Goal: Transaction & Acquisition: Purchase product/service

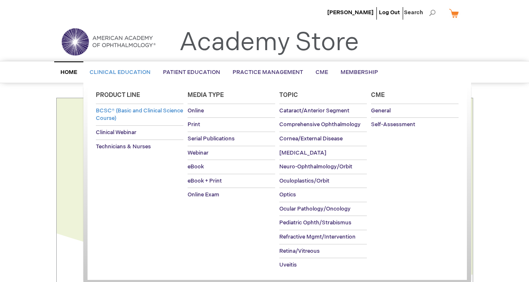
click at [118, 111] on span "BCSC® (Basic and Clinical Science Course)" at bounding box center [139, 114] width 87 height 15
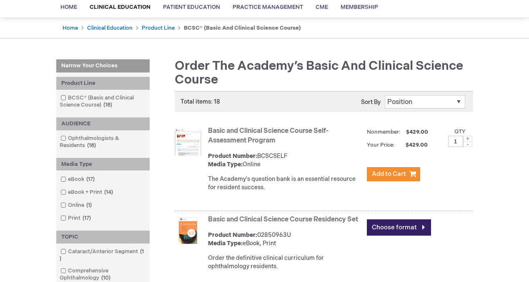
scroll to position [58, 0]
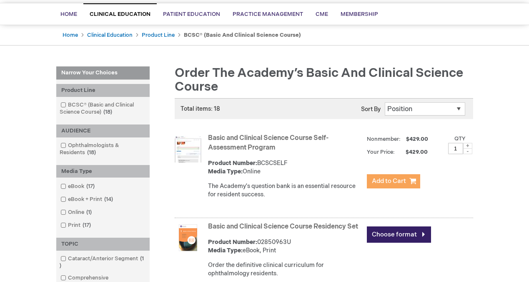
click at [396, 183] on span "Add to Cart" at bounding box center [389, 181] width 34 height 8
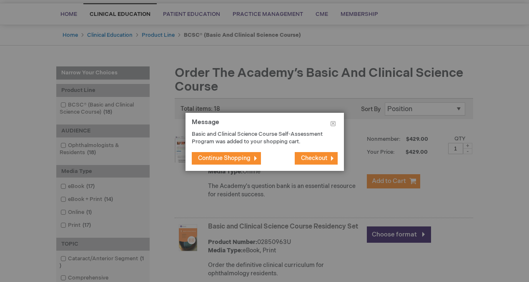
click at [304, 157] on span "Checkout" at bounding box center [314, 157] width 26 height 7
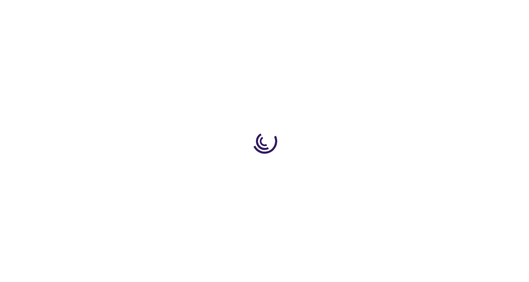
select select "US"
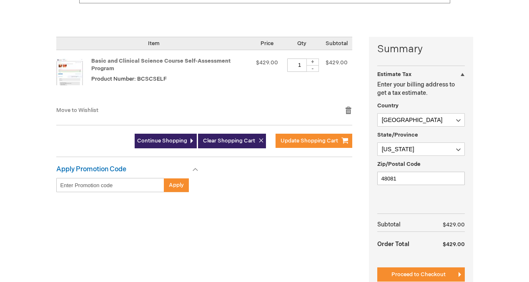
scroll to position [182, 0]
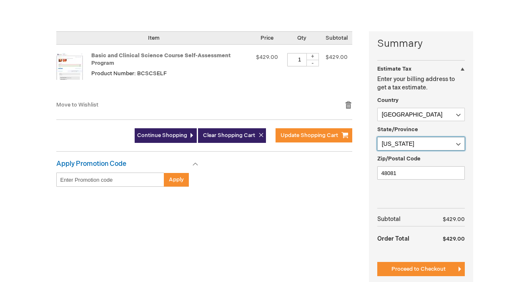
click at [404, 145] on select "Please select a region, state or province. Alabama Alaska American Samoa Arizon…" at bounding box center [421, 143] width 88 height 13
select select "19"
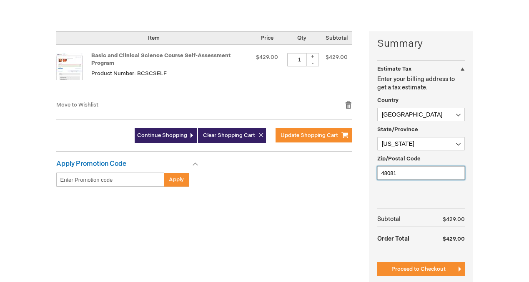
drag, startPoint x: 399, startPoint y: 177, endPoint x: 366, endPoint y: 179, distance: 32.6
click at [366, 179] on div "Summary Estimate Tax Estimate Tax Enter your billing address to get a tax estim…" at bounding box center [264, 163] width 417 height 265
type input "4"
type input "30622"
click at [367, 206] on div "Summary Estimate Tax Estimate Tax Enter your billing address to get a tax estim…" at bounding box center [264, 163] width 417 height 265
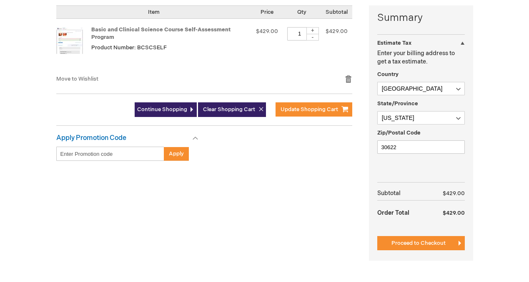
scroll to position [211, 0]
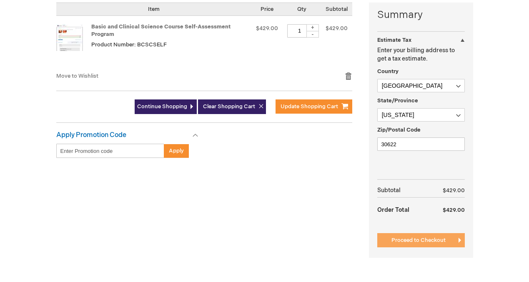
click at [389, 240] on button "Proceed to Checkout" at bounding box center [421, 240] width 88 height 14
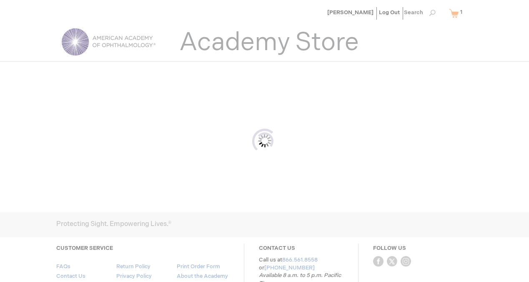
scroll to position [76, 0]
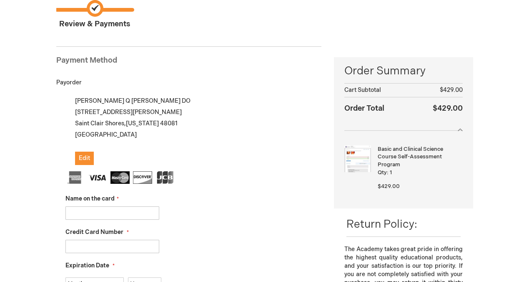
click at [126, 210] on input "Name on the card" at bounding box center [112, 212] width 94 height 13
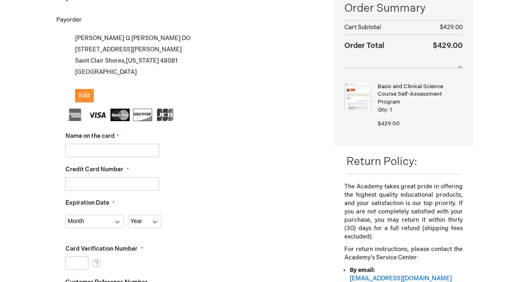
scroll to position [139, 0]
type input "j"
type input "[PERSON_NAME]"
click at [96, 184] on input "Credit Card Number" at bounding box center [112, 182] width 94 height 13
click at [100, 219] on select "Month 01 - January 02 - February 03 - March 04 - April 05 - May 06 - June 07 - …" at bounding box center [94, 220] width 58 height 13
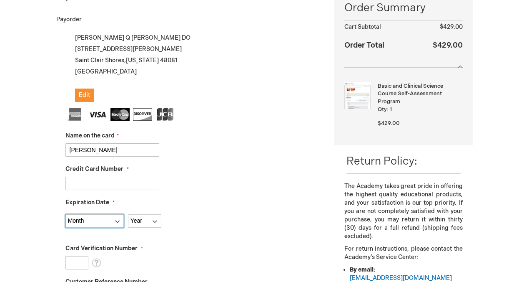
select select "10"
click at [136, 220] on select "Year 2025 2026 2027 2028 2029 2030 2031 2032 2033 2034 2035" at bounding box center [144, 220] width 33 height 13
select select "2029"
click at [81, 260] on input "Card Verification Number" at bounding box center [76, 262] width 23 height 13
type input "729"
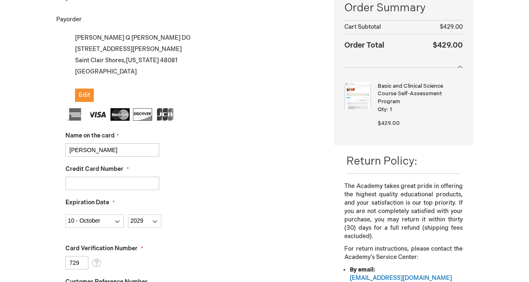
click at [233, 207] on div "Expiration Date Month 01 - January 02 - February 03 - March 04 - April 05 - May…" at bounding box center [193, 212] width 257 height 29
click at [121, 187] on input "Credit Card Number" at bounding box center [112, 182] width 94 height 13
type input "4833120194427895"
click at [77, 261] on input "729" at bounding box center [76, 262] width 23 height 13
type input "972"
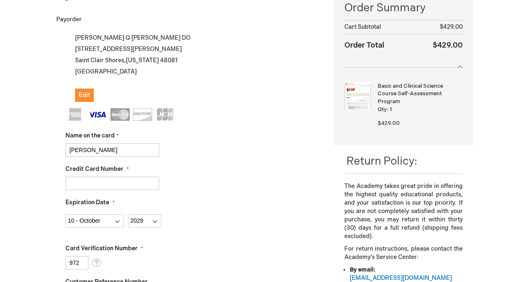
click at [204, 231] on fieldset "Name on the card James Tuckfield Credit Card Number 4833120194427895 Expiration…" at bounding box center [193, 255] width 257 height 295
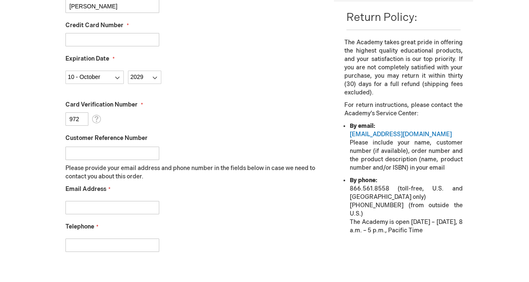
scroll to position [288, 0]
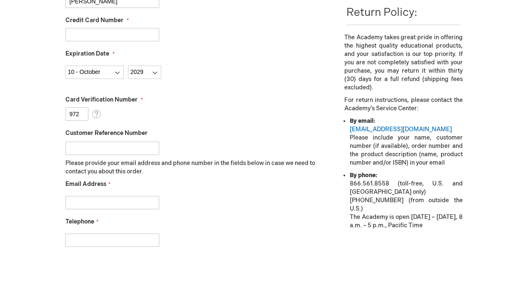
click at [116, 205] on input "Email Address" at bounding box center [112, 202] width 94 height 13
type input "quintentuckfield@gmail.com"
type input "8032929037"
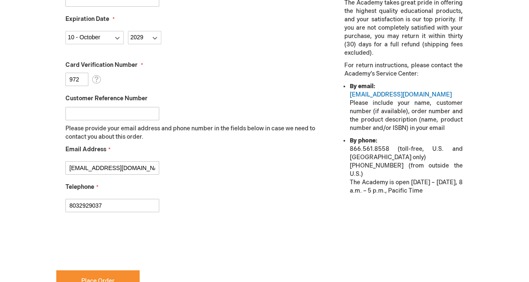
scroll to position [323, 0]
checkbox input "true"
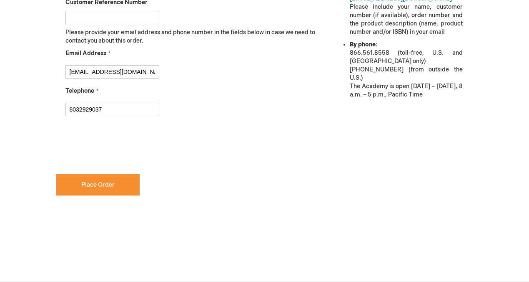
scroll to position [420, 0]
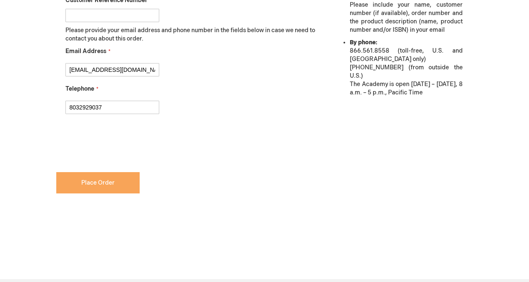
click at [118, 183] on button "Place Order" at bounding box center [97, 182] width 83 height 21
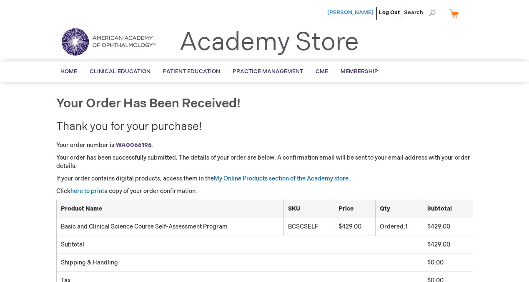
click at [359, 13] on span "[PERSON_NAME]" at bounding box center [350, 12] width 46 height 7
